Goal: Navigation & Orientation: Find specific page/section

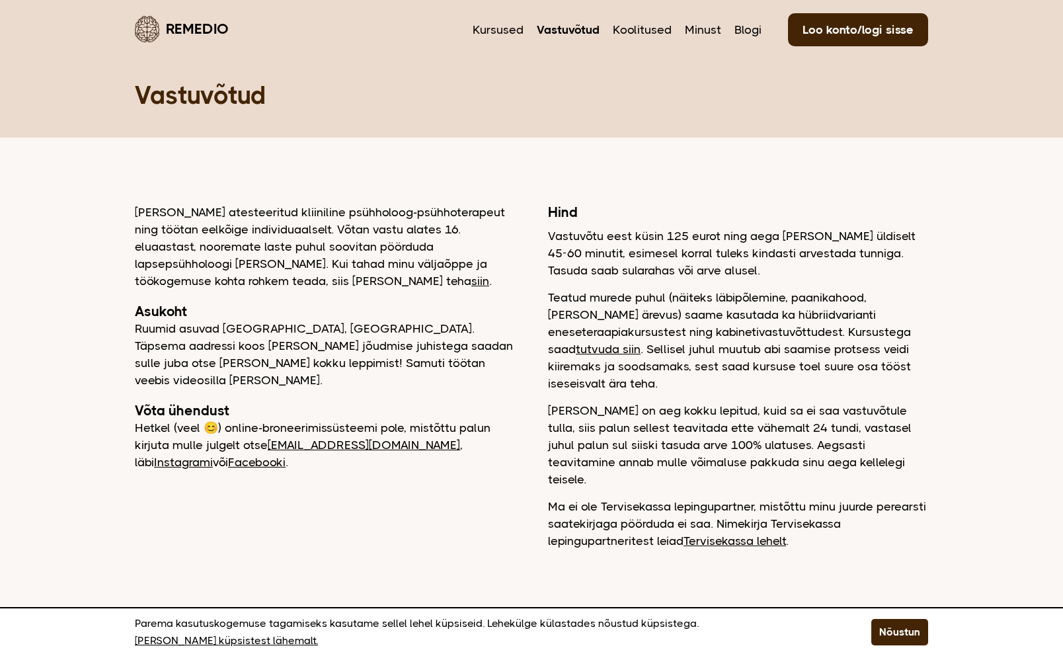
click at [178, 33] on link "Remedio" at bounding box center [182, 28] width 94 height 31
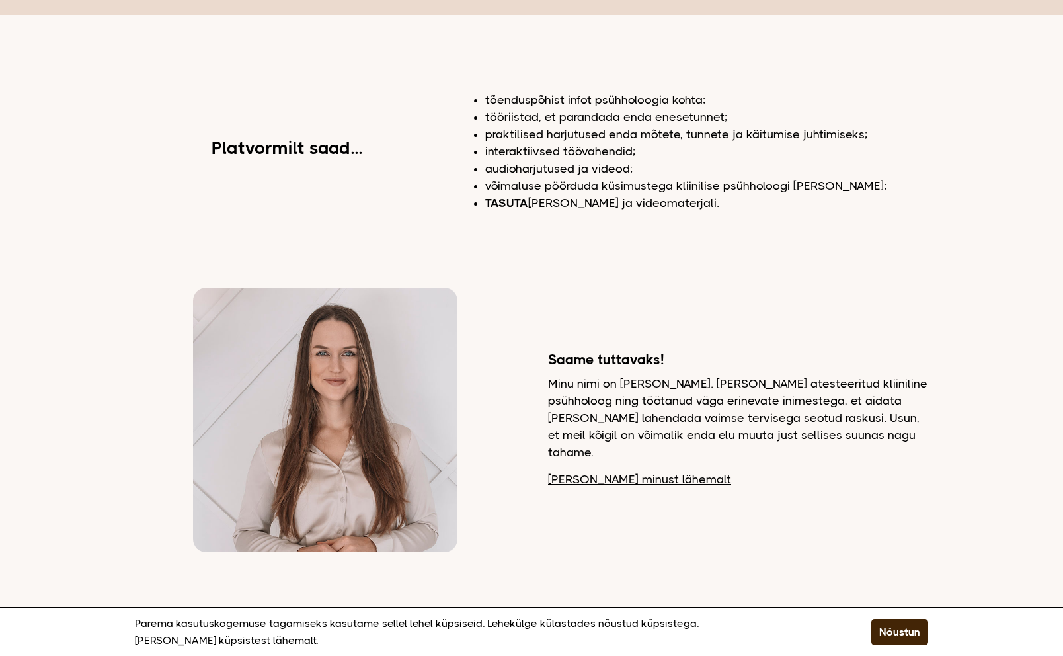
scroll to position [530, 0]
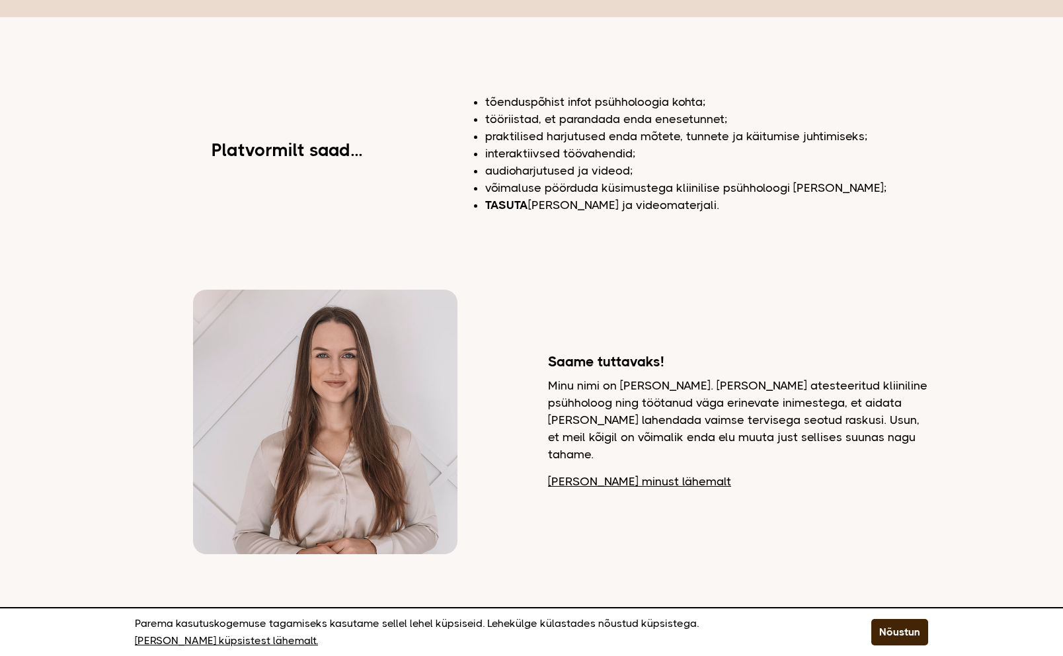
click at [258, 381] on img at bounding box center [325, 421] width 264 height 264
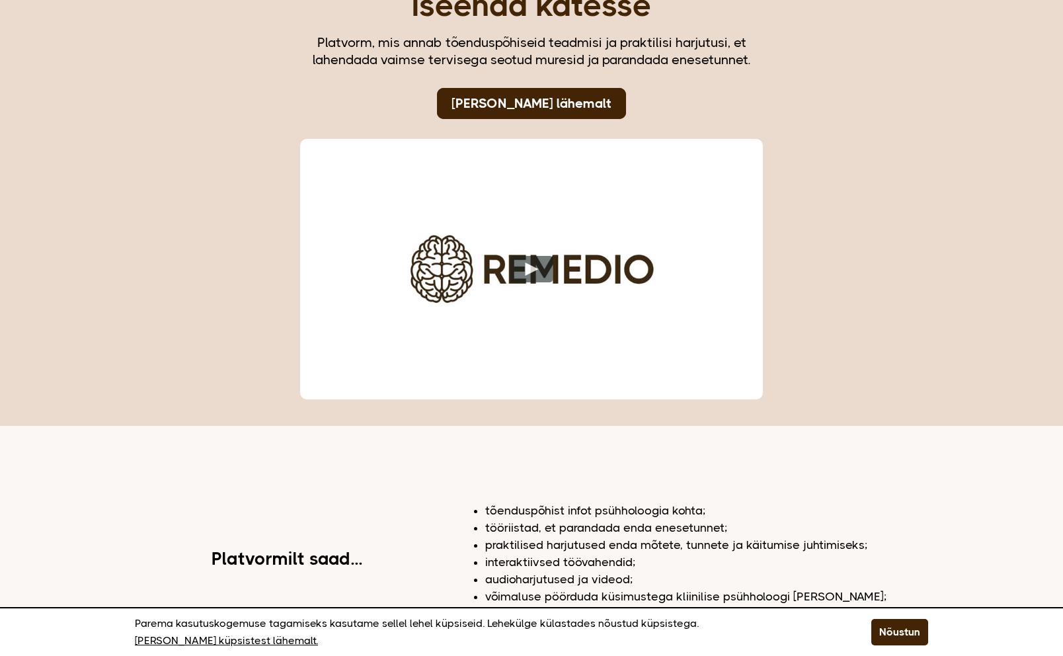
scroll to position [0, 0]
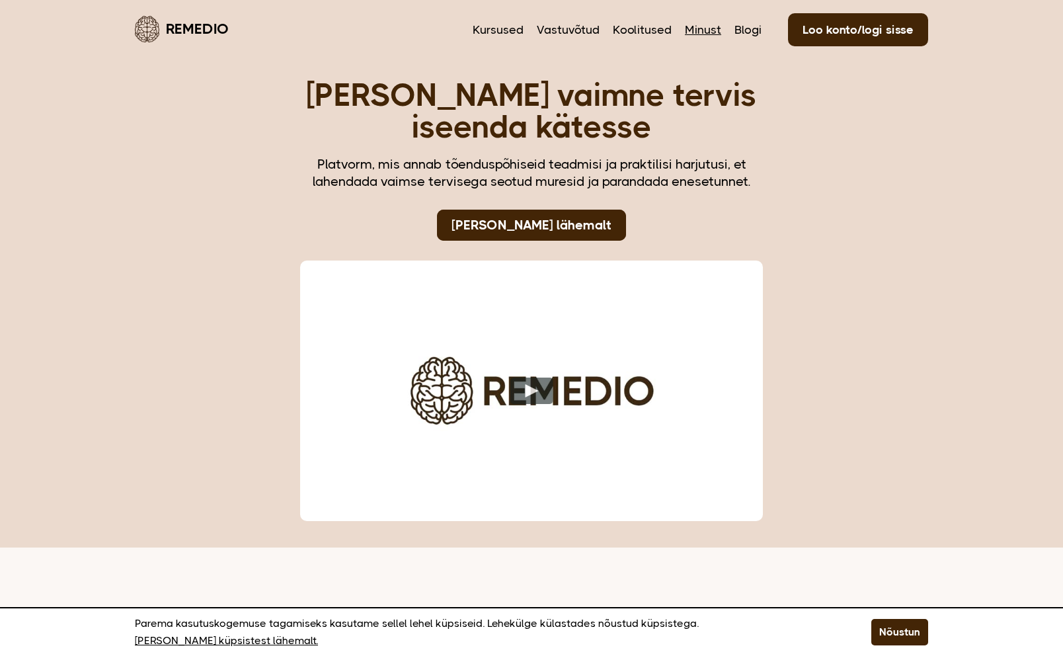
click at [705, 27] on link "Minust" at bounding box center [703, 29] width 36 height 17
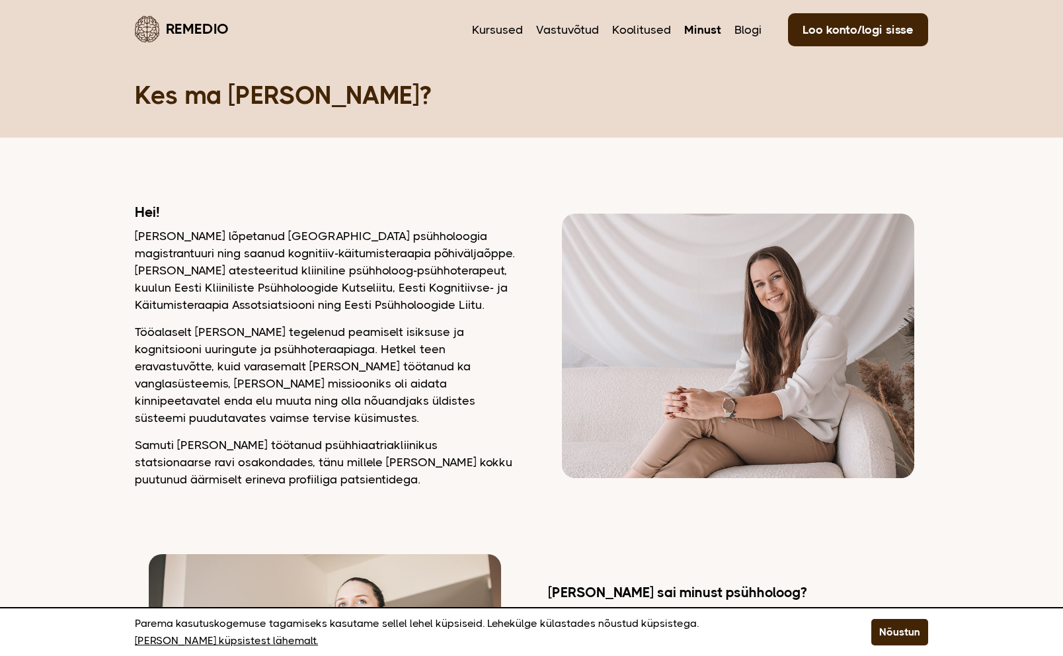
click at [526, 34] on nav "Kursused Vastuvõtud Koolitused Minust Blogi Loo konto/logi sisse" at bounding box center [700, 28] width 456 height 31
click at [502, 25] on link "Kursused" at bounding box center [497, 29] width 51 height 17
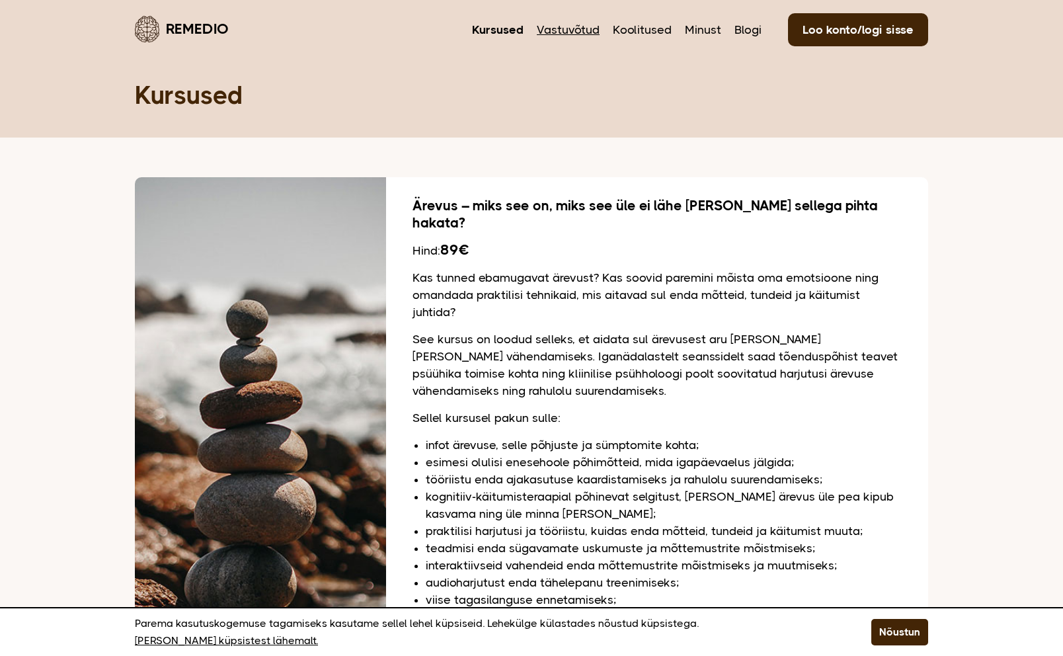
click at [568, 29] on link "Vastuvõtud" at bounding box center [568, 29] width 63 height 17
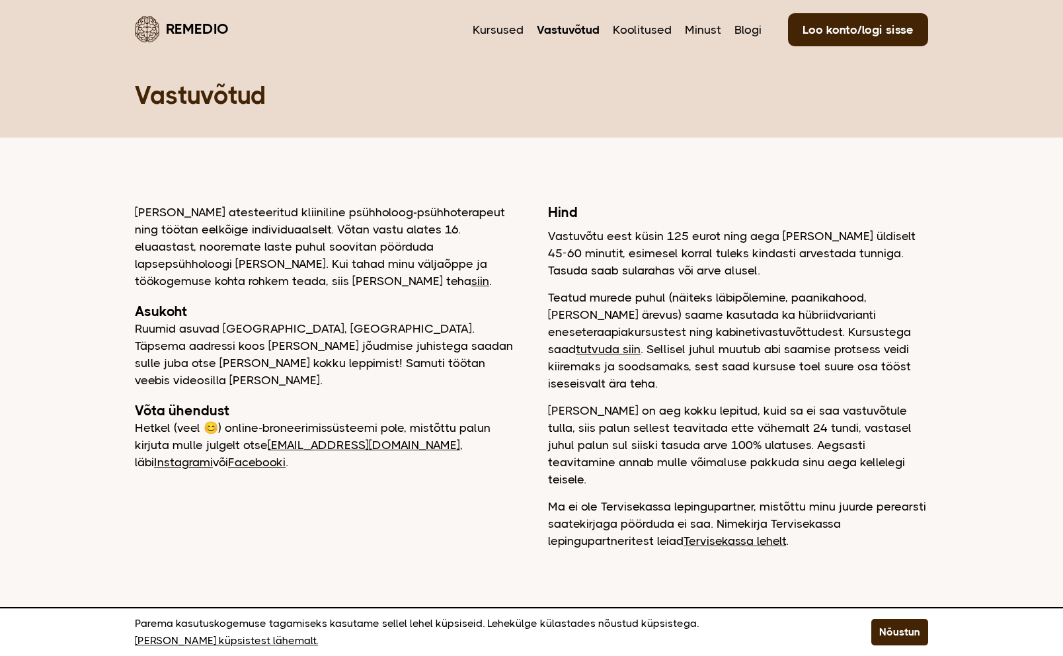
scroll to position [17, 0]
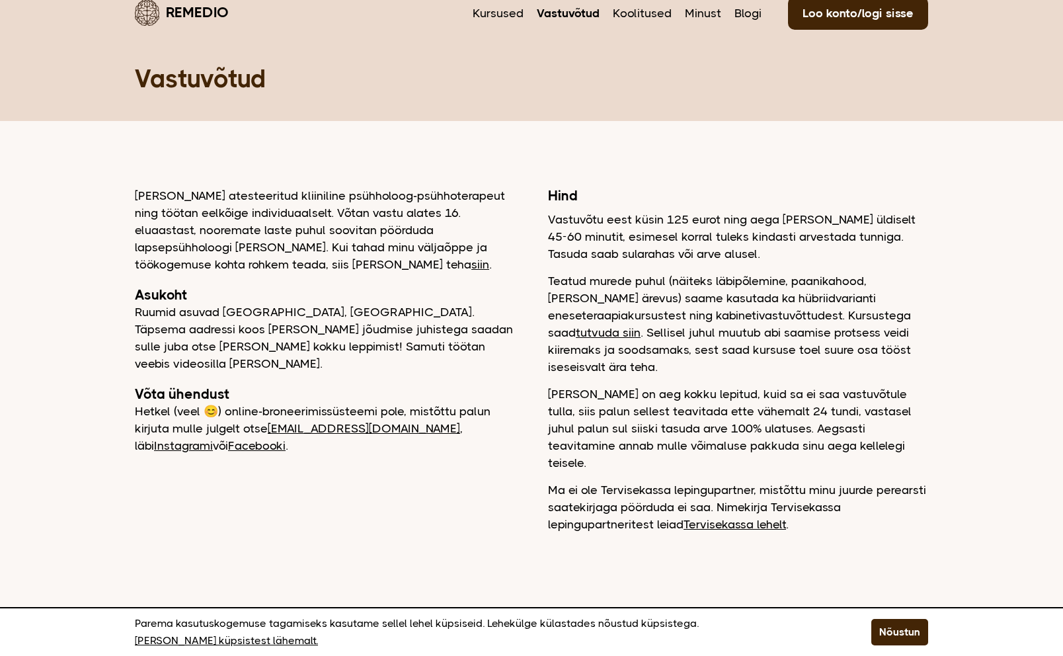
click at [213, 439] on link "Instagrami" at bounding box center [183, 445] width 59 height 13
